Goal: Task Accomplishment & Management: Manage account settings

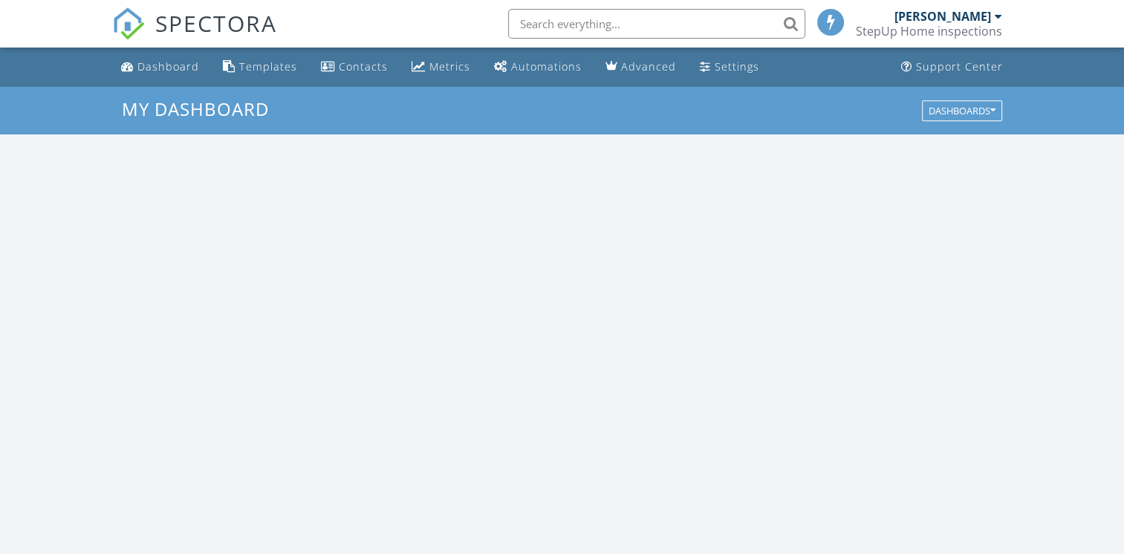
scroll to position [1375, 1147]
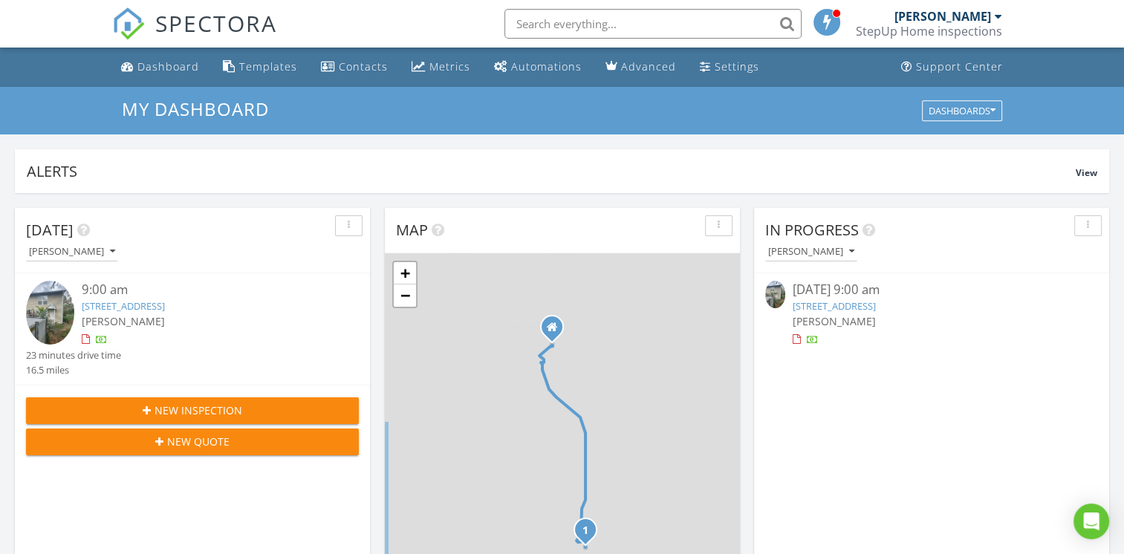
click at [165, 308] on link "3049 Orchard Dr, Bountiful, UT 84010" at bounding box center [123, 305] width 83 height 13
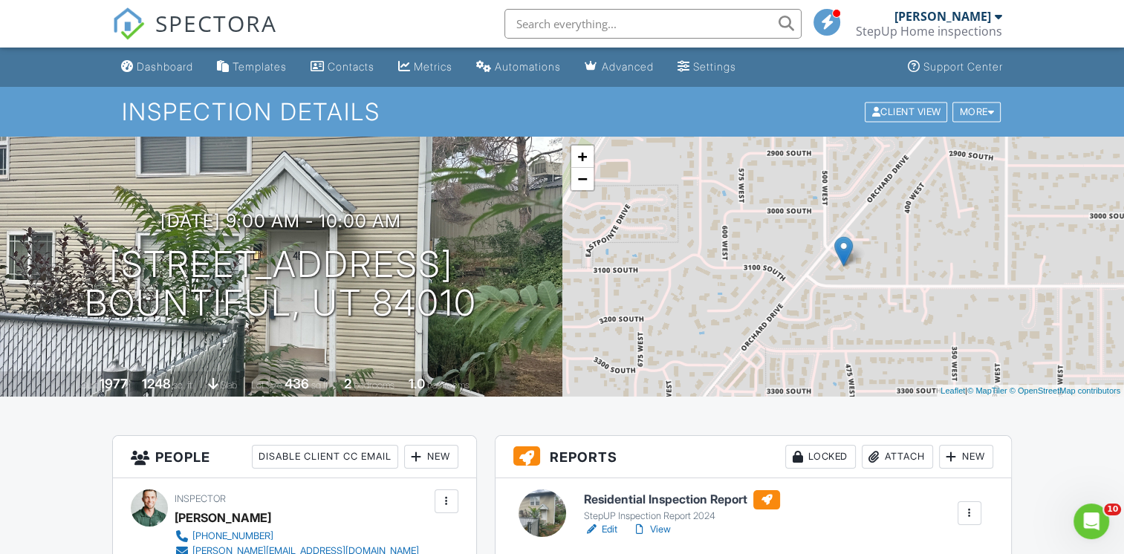
click at [600, 518] on div "StepUP Inspection Report 2024" at bounding box center [682, 516] width 196 height 12
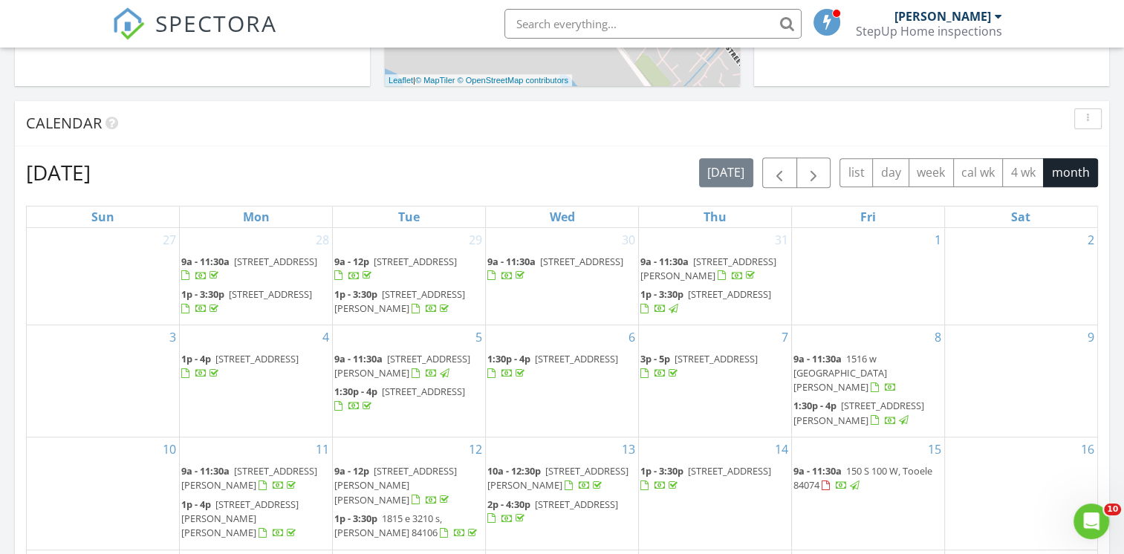
scroll to position [578, 0]
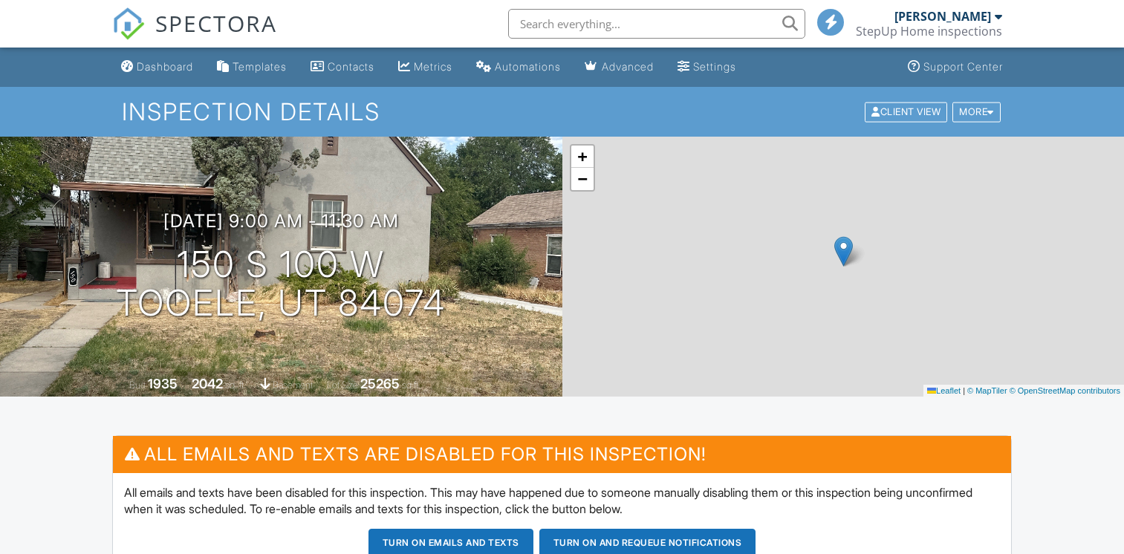
scroll to position [182, 0]
